Goal: Task Accomplishment & Management: Manage account settings

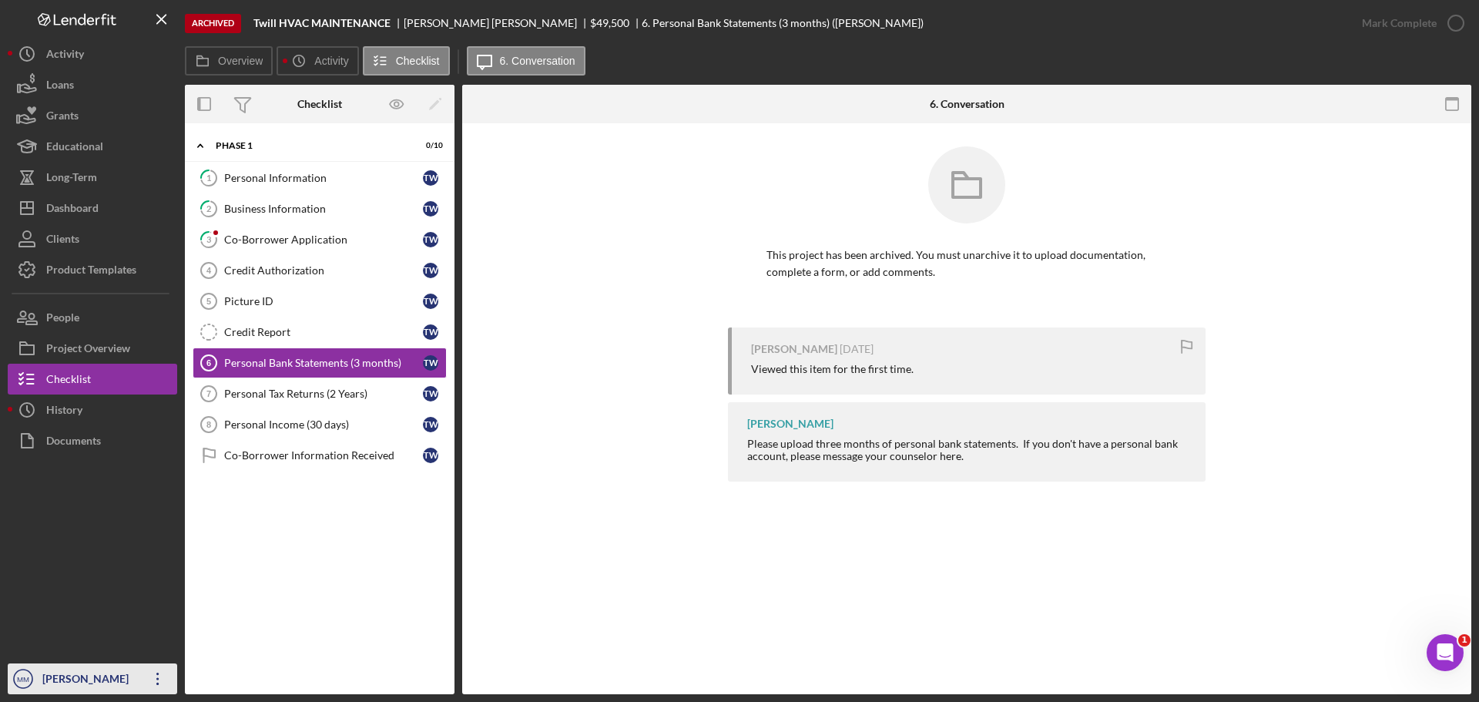
click at [161, 672] on icon "Icon/Overflow" at bounding box center [158, 678] width 39 height 39
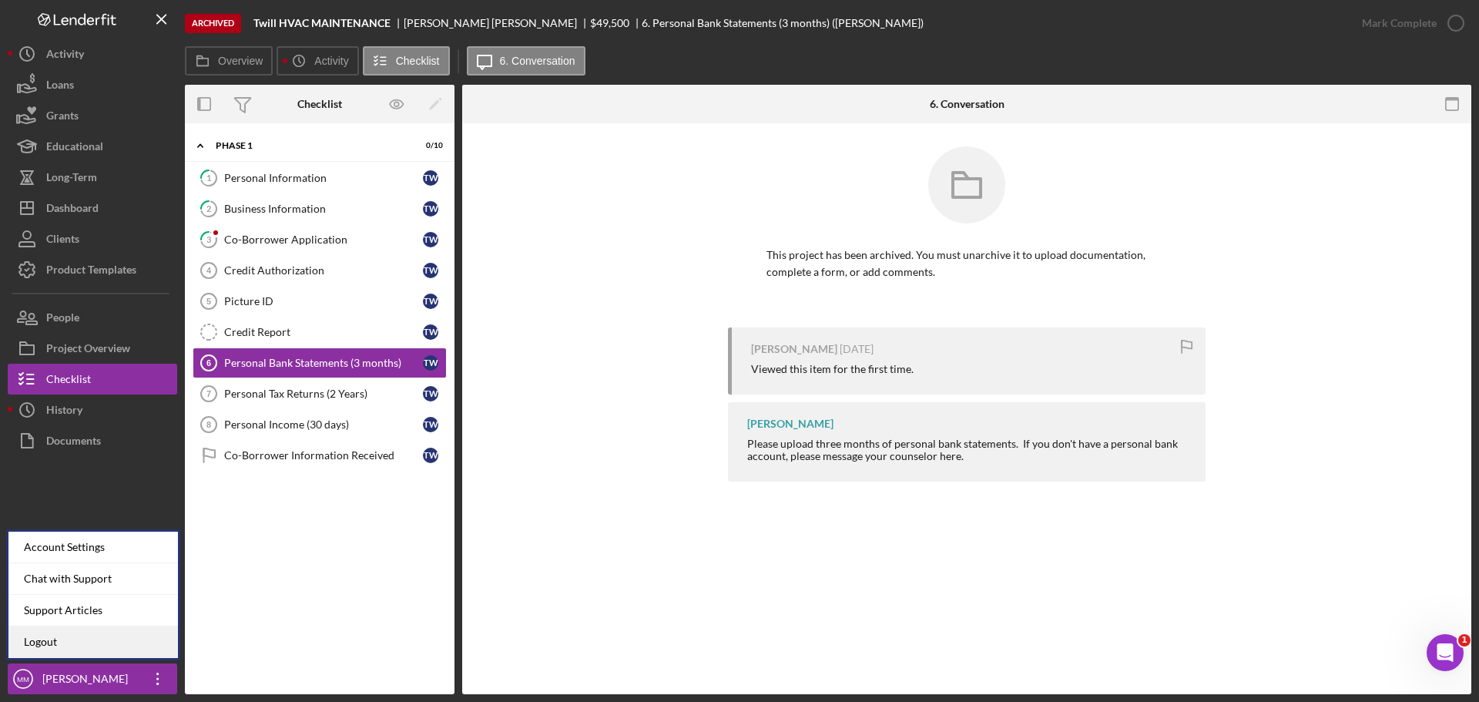
click at [126, 645] on link "Logout" at bounding box center [92, 642] width 169 height 32
